Goal: Book appointment/travel/reservation

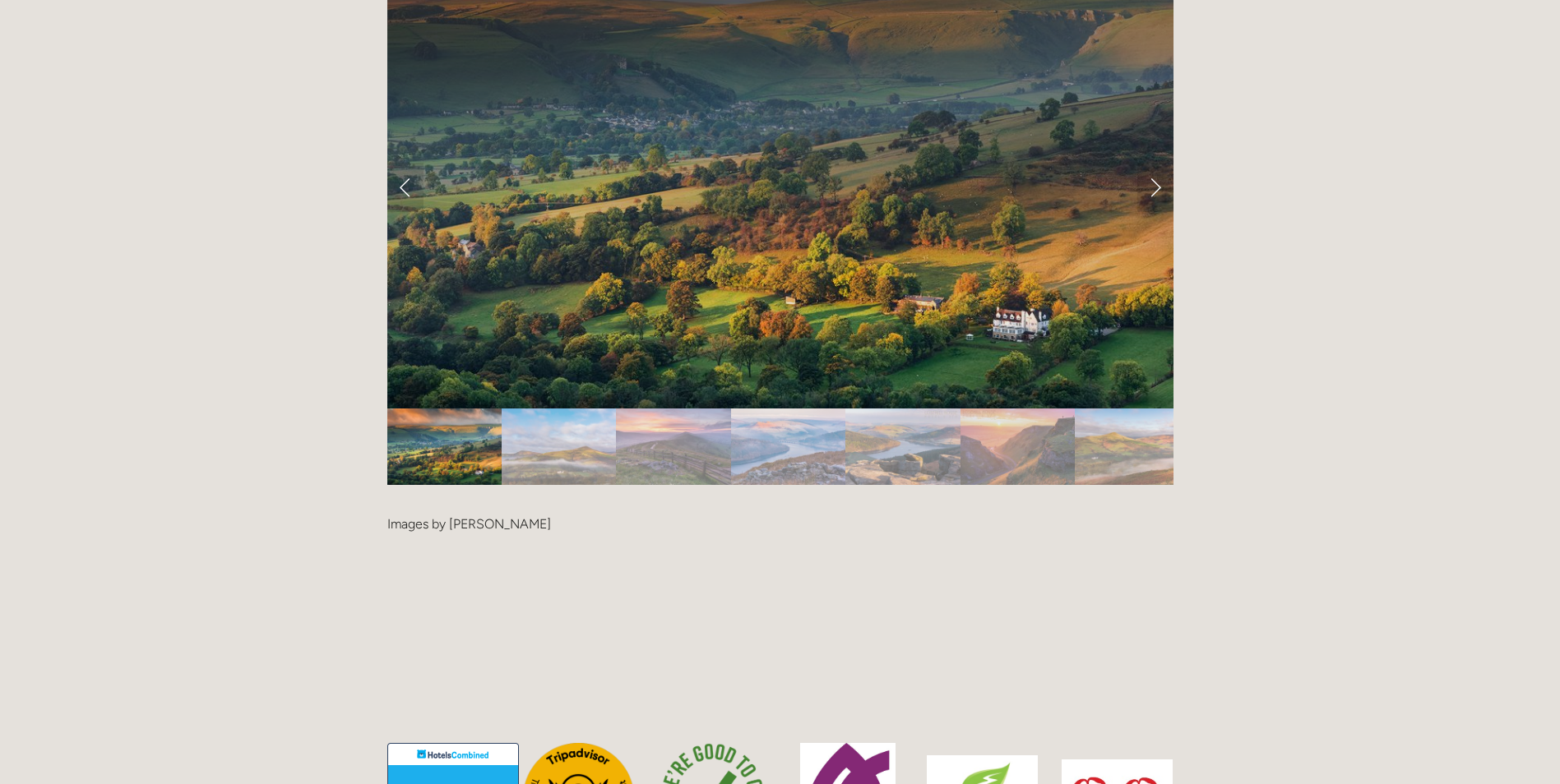
scroll to position [3534, 0]
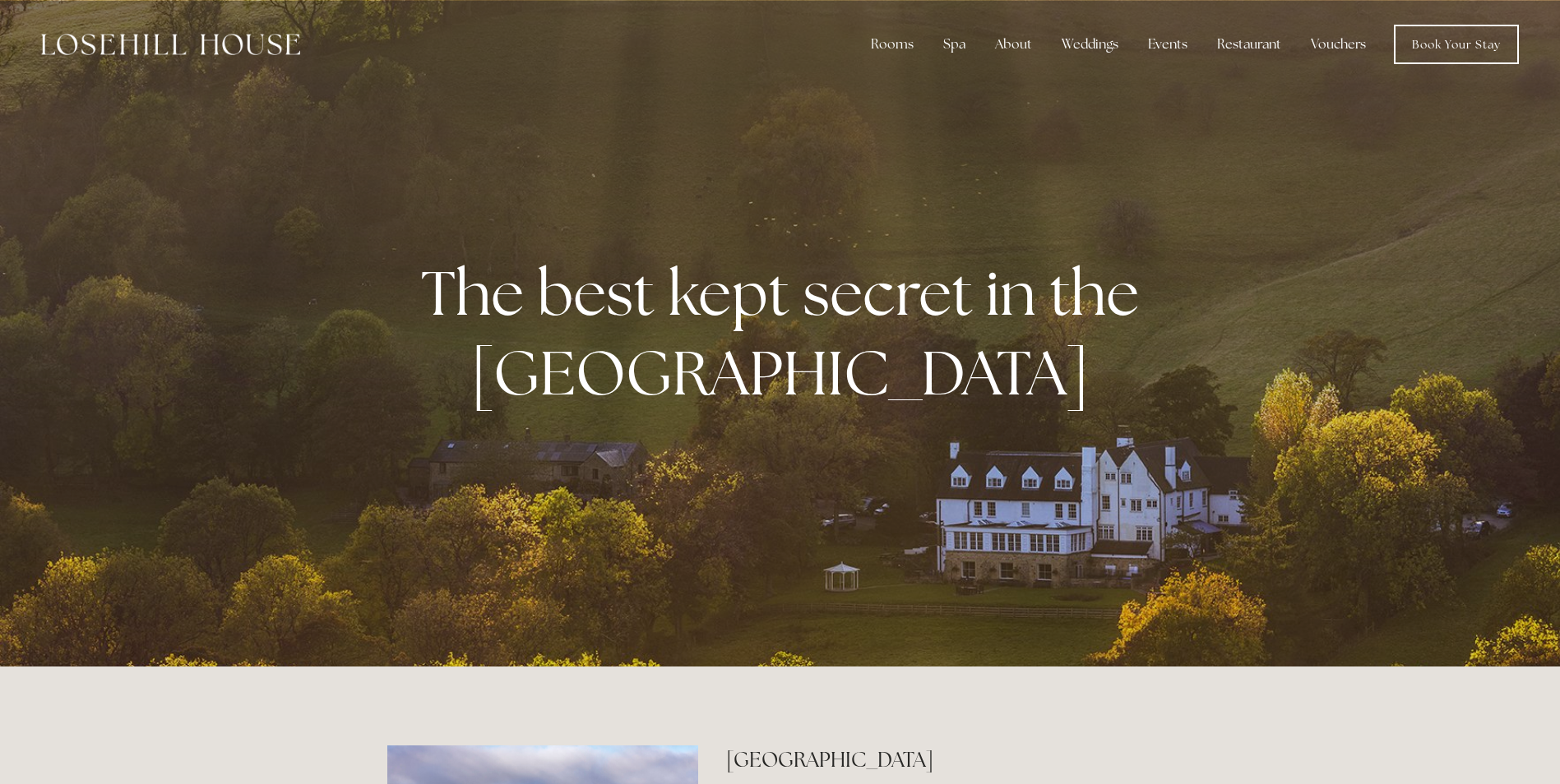
click at [806, 451] on div "The best kept secret in the [GEOGRAPHIC_DATA]" at bounding box center [780, 333] width 786 height 258
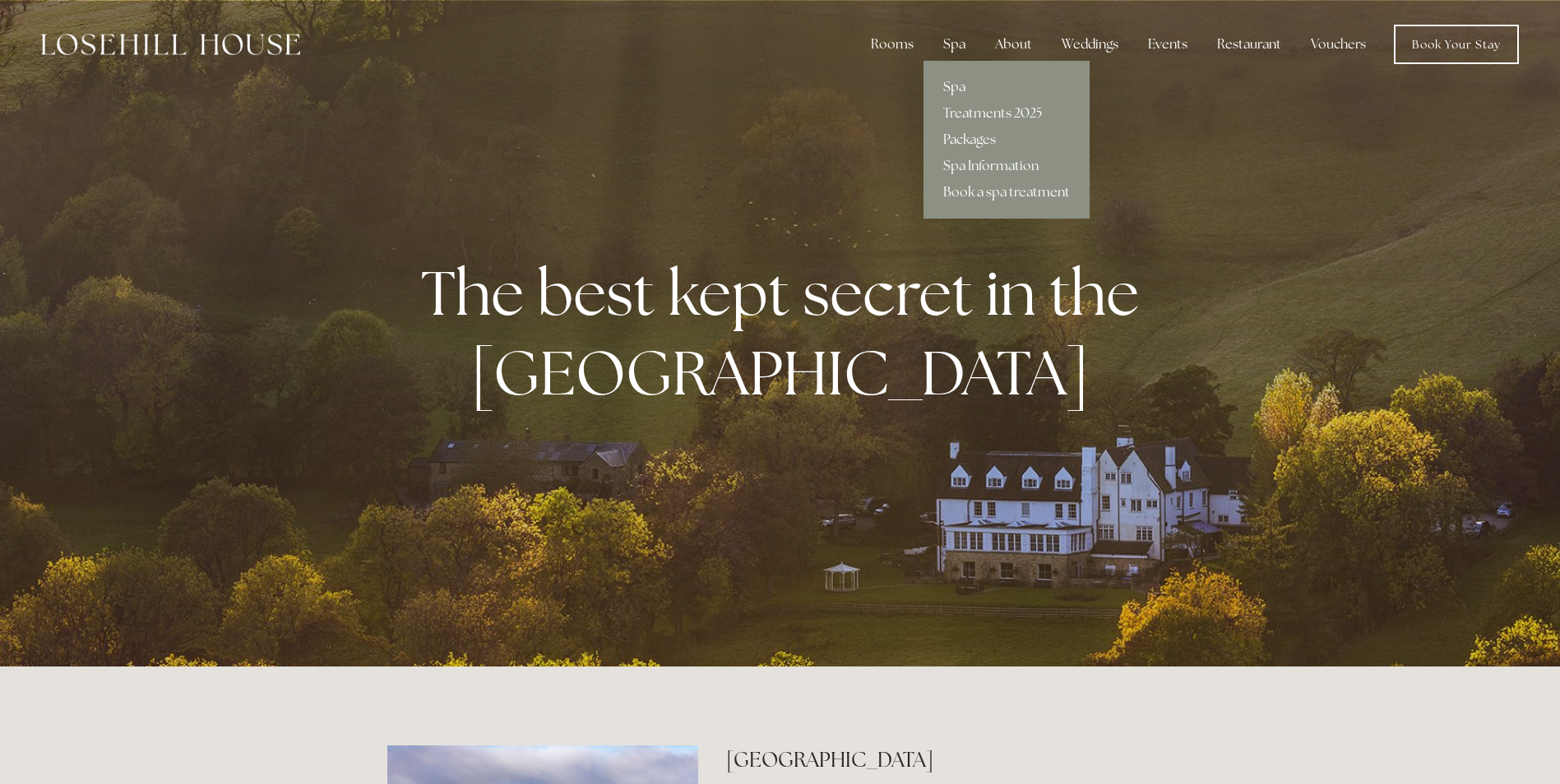
click at [954, 78] on link "Spa" at bounding box center [1006, 87] width 166 height 27
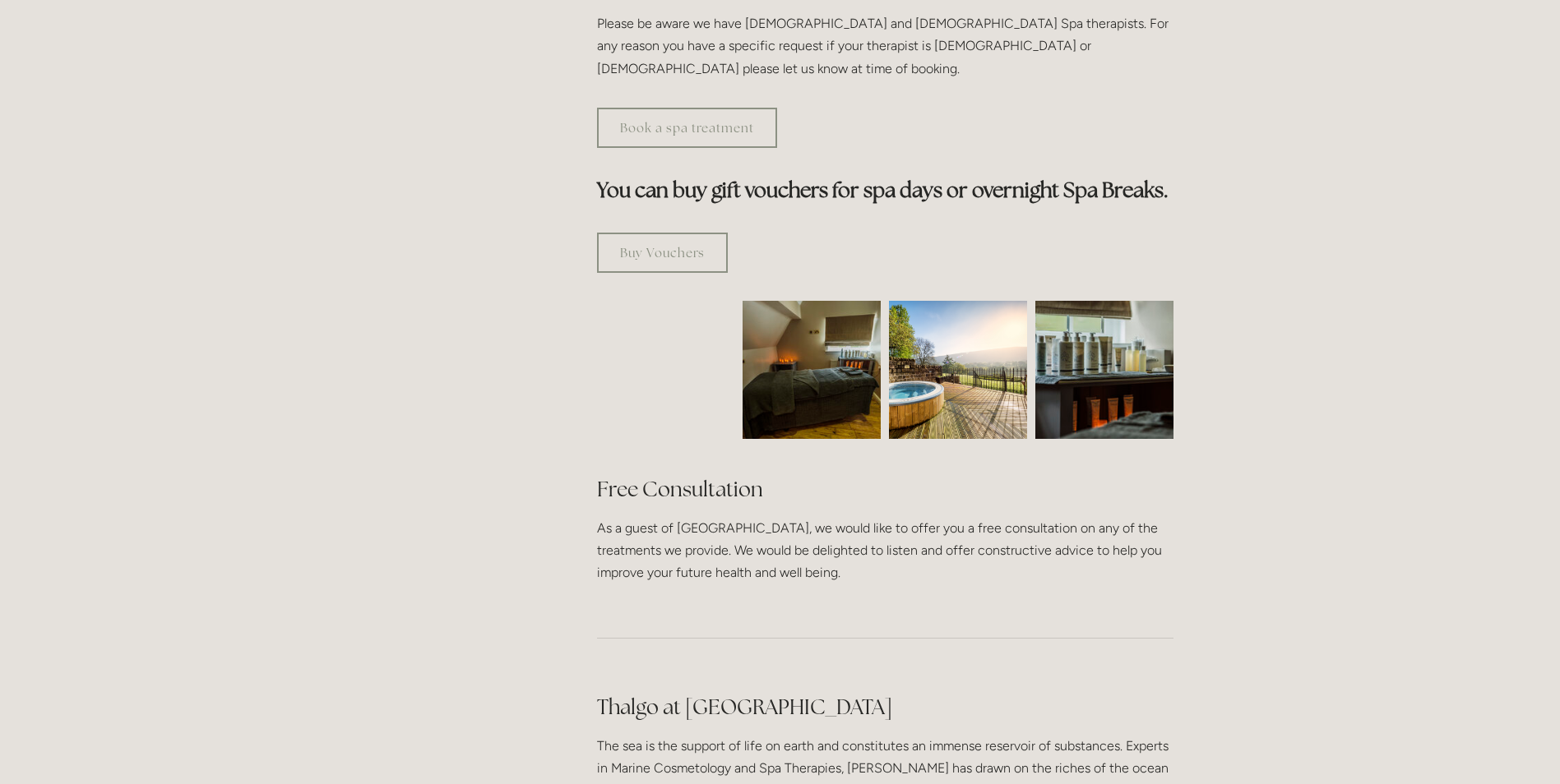
scroll to position [904, 0]
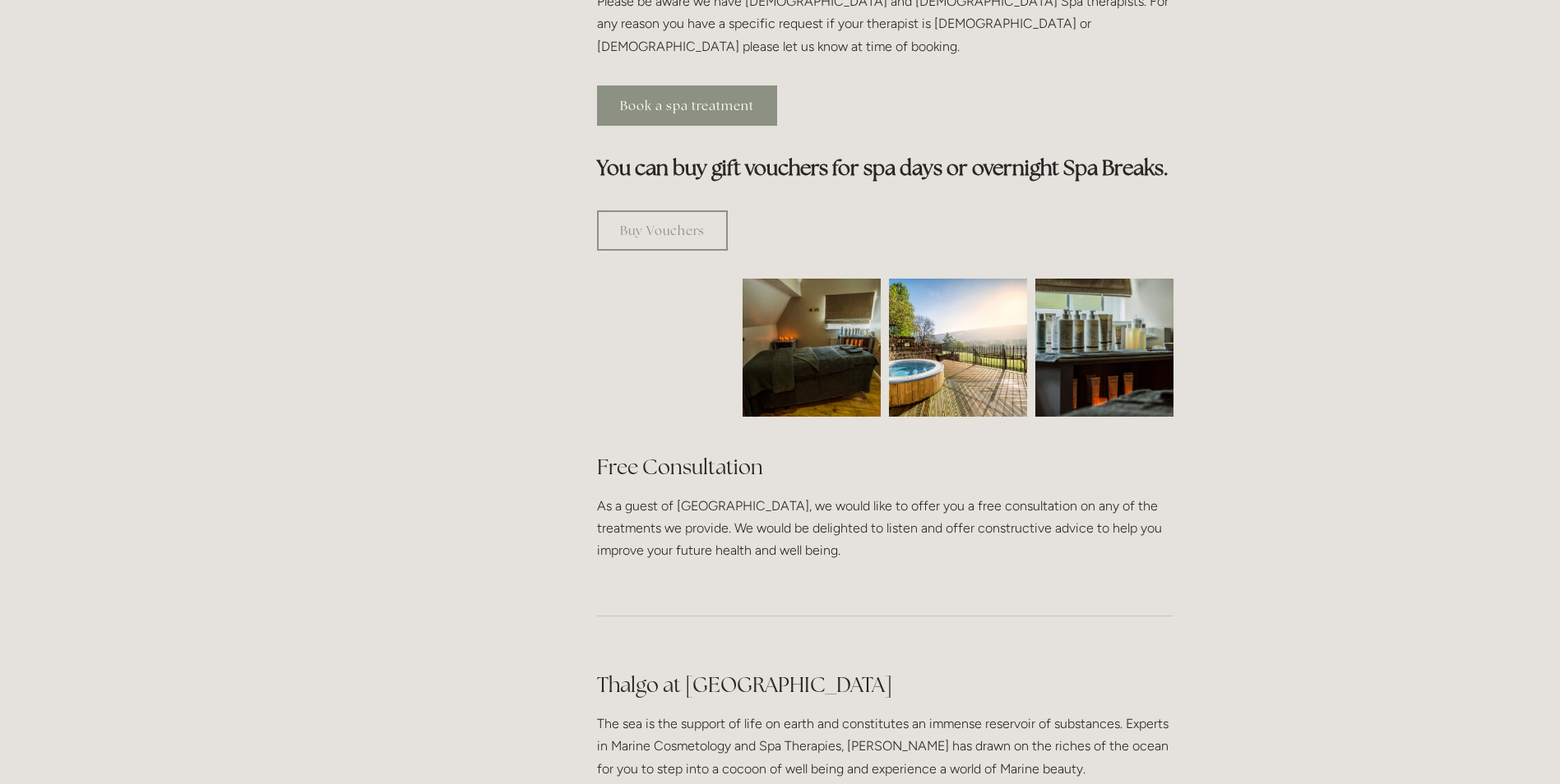
click at [702, 85] on link "Book a spa treatment" at bounding box center [687, 105] width 180 height 40
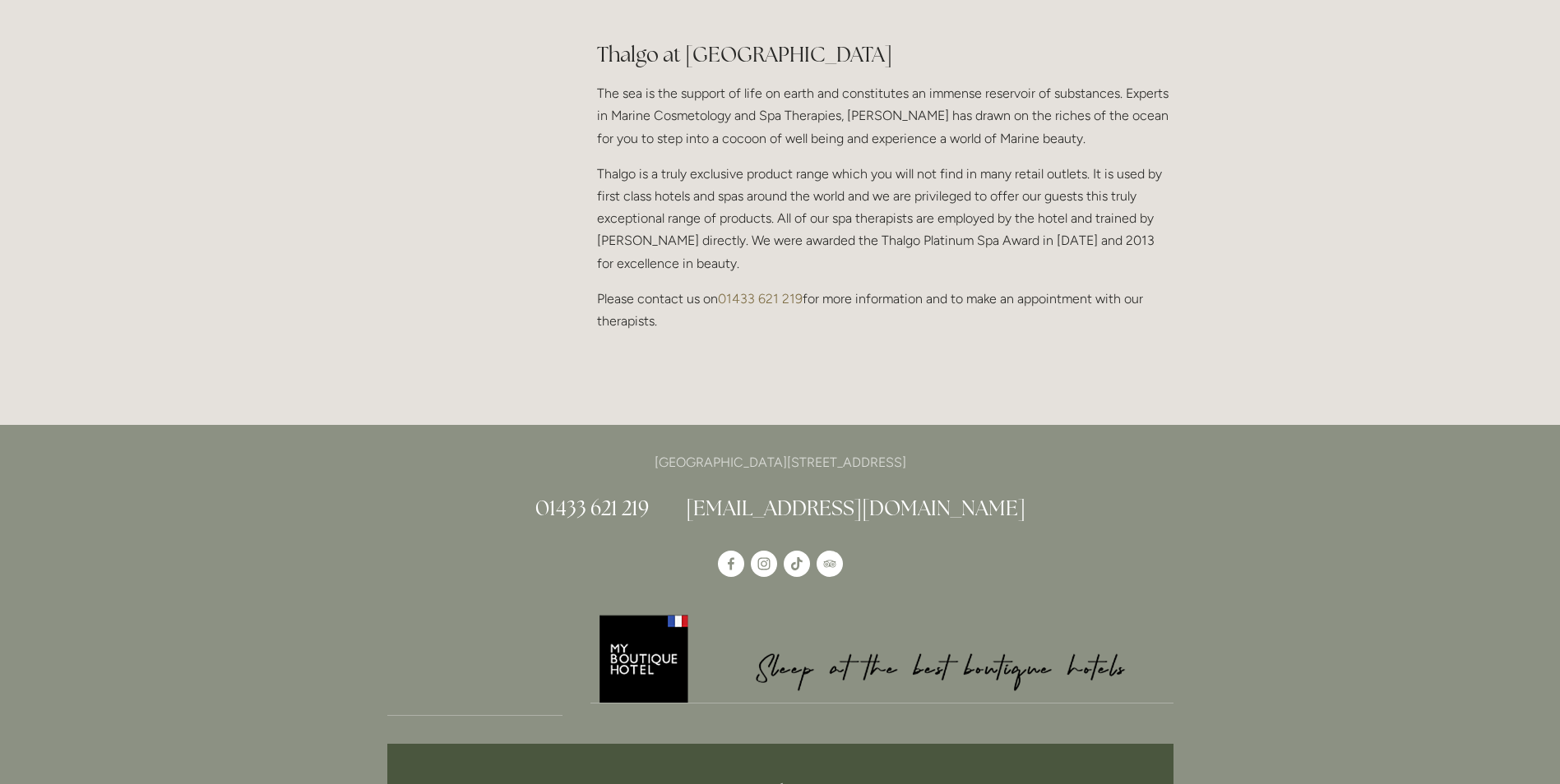
scroll to position [1315, 0]
